Goal: Task Accomplishment & Management: Complete application form

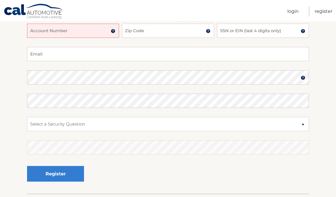
scroll to position [94, 0]
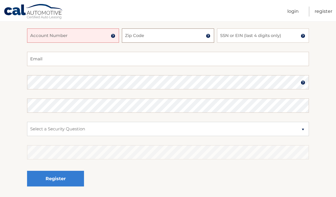
click at [156, 34] on input "Zip Code" at bounding box center [168, 36] width 92 height 14
type input "14102"
click at [260, 34] on input "SSN or EIN (last 4 digits only)" at bounding box center [263, 36] width 92 height 14
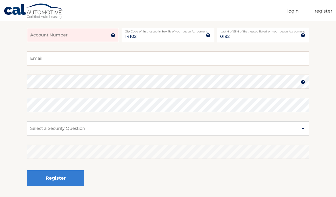
type input "0192"
click at [111, 54] on input "Email" at bounding box center [168, 59] width 282 height 14
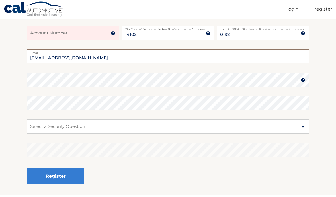
type input "[EMAIL_ADDRESS][DOMAIN_NAME]"
click at [115, 126] on select "Select a Security Question What was the name of your elementary school? What is…" at bounding box center [168, 129] width 282 height 14
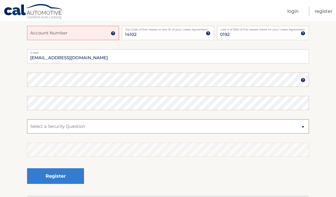
select select "2"
click at [184, 126] on select "Select a Security Question What was the name of your elementary school? What is…" at bounding box center [168, 126] width 282 height 14
click at [83, 39] on input "Account Number" at bounding box center [73, 33] width 92 height 14
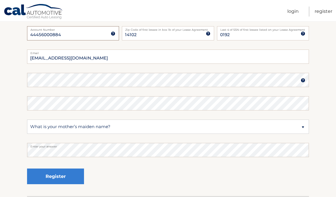
type input "44456000884"
click at [89, 70] on fieldset "kimparker6@gmail.com Email Password Password should be a minimum of 6 character…" at bounding box center [168, 123] width 282 height 147
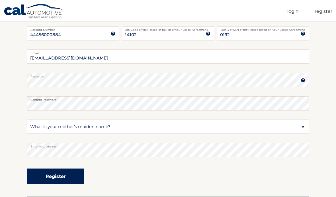
click at [73, 178] on button "Register" at bounding box center [55, 177] width 57 height 16
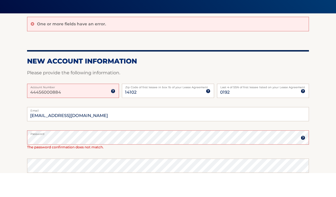
scroll to position [48, 0]
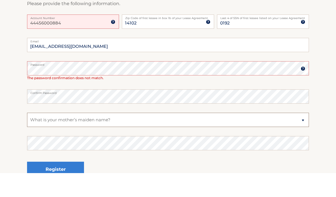
click at [141, 137] on select "Select a Security Question What was the name of your elementary school? What is…" at bounding box center [168, 144] width 282 height 14
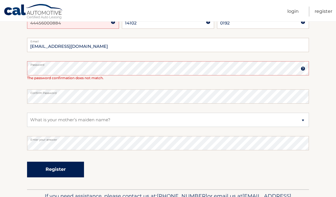
click at [65, 163] on button "Register" at bounding box center [55, 170] width 57 height 16
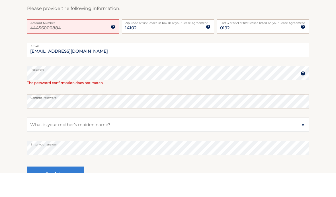
scroll to position [101, 0]
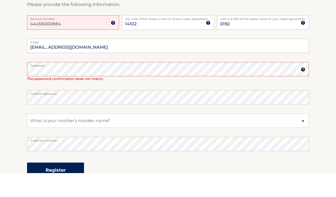
click at [71, 187] on button "Register" at bounding box center [55, 195] width 57 height 16
